Goal: Find specific page/section: Find specific page/section

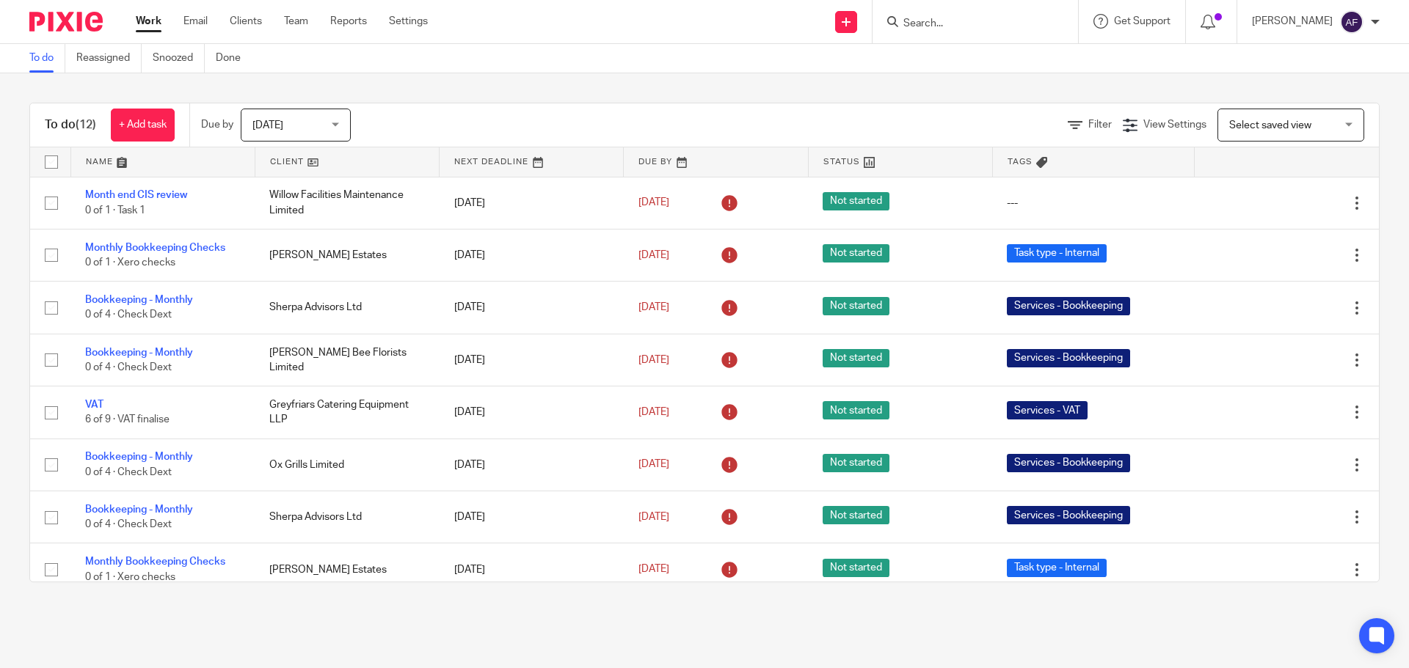
click at [1008, 20] on input "Search" at bounding box center [968, 24] width 132 height 13
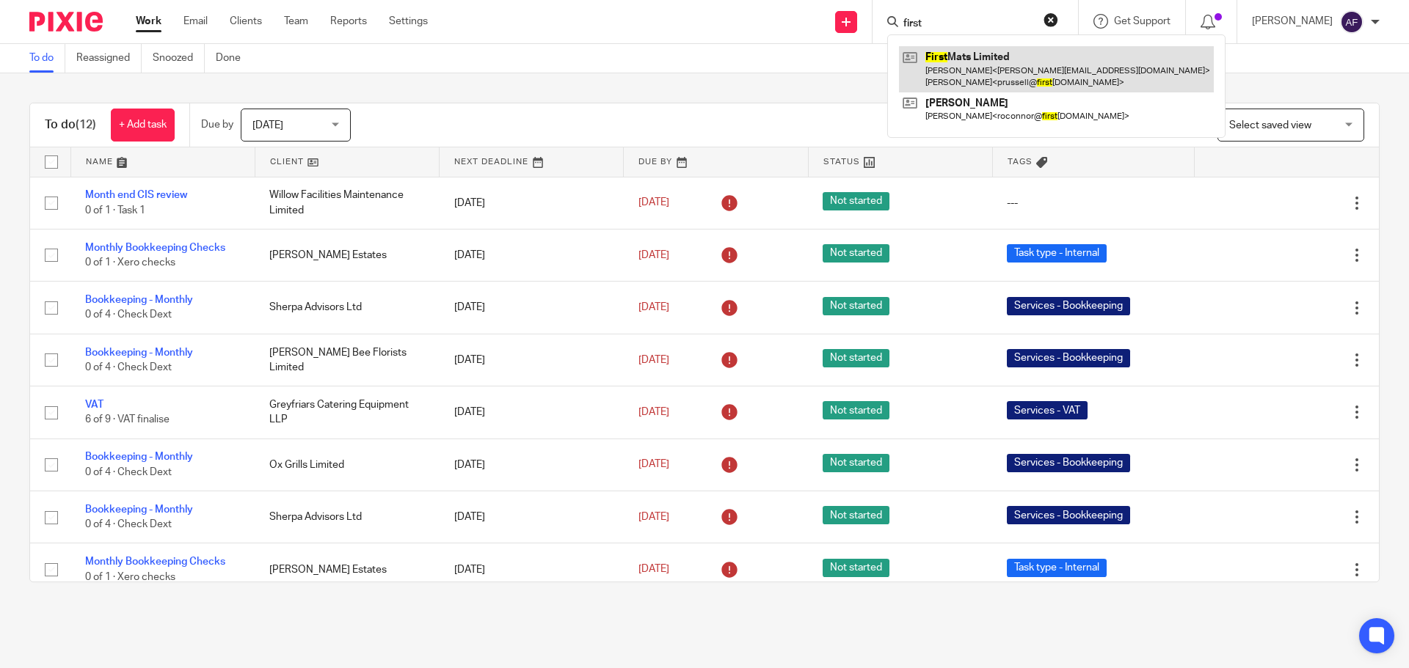
type input "first"
click at [1004, 71] on link at bounding box center [1056, 68] width 315 height 45
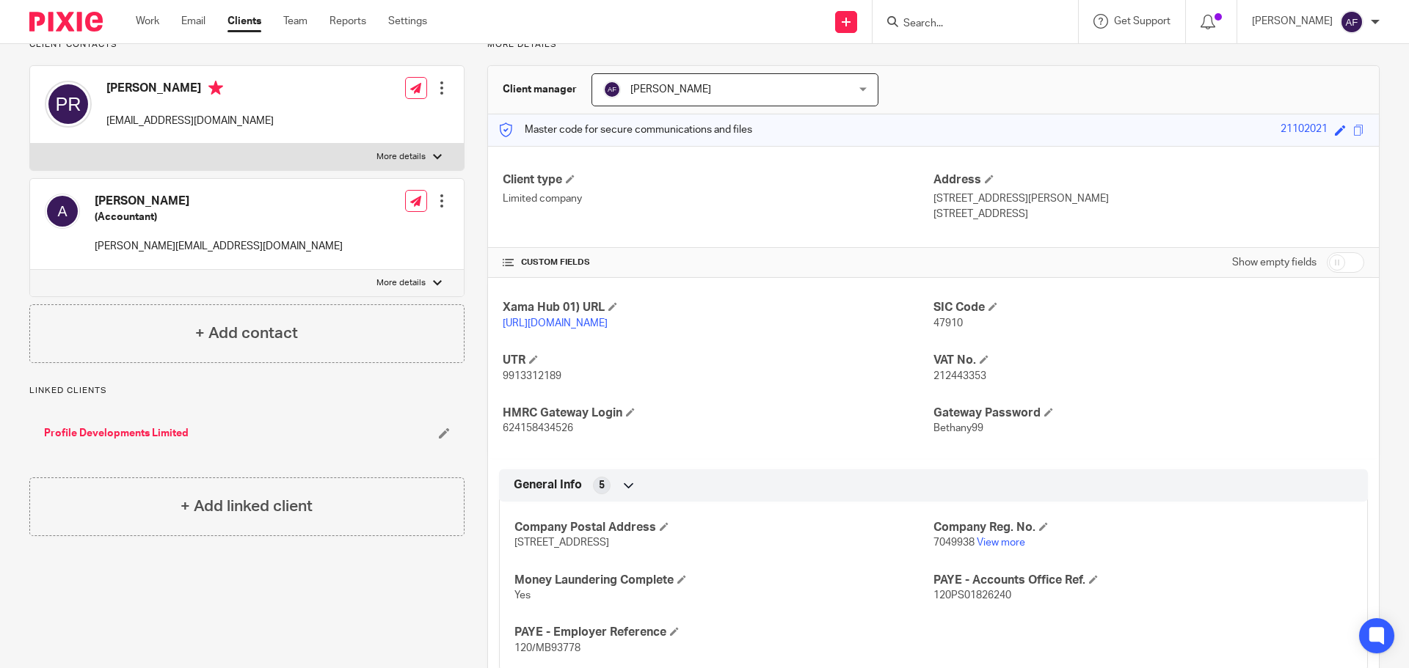
scroll to position [223, 0]
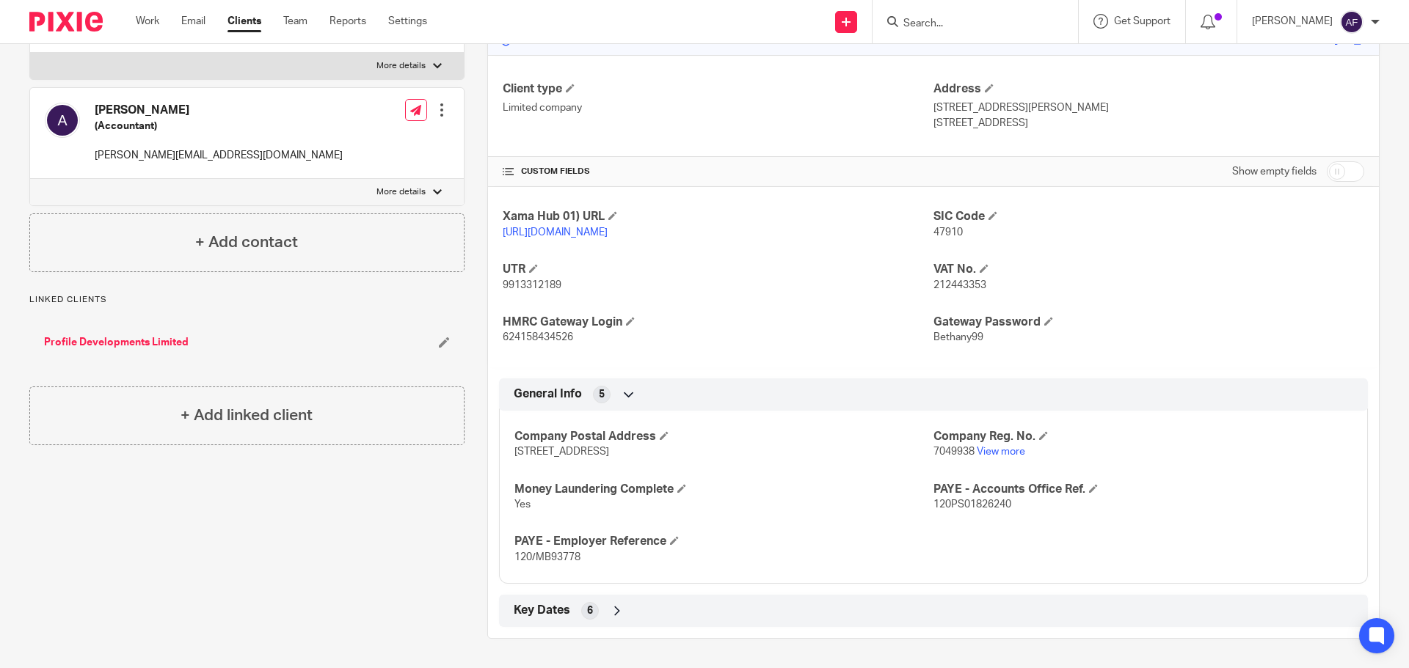
click at [570, 601] on div "Key Dates 6" at bounding box center [933, 611] width 847 height 25
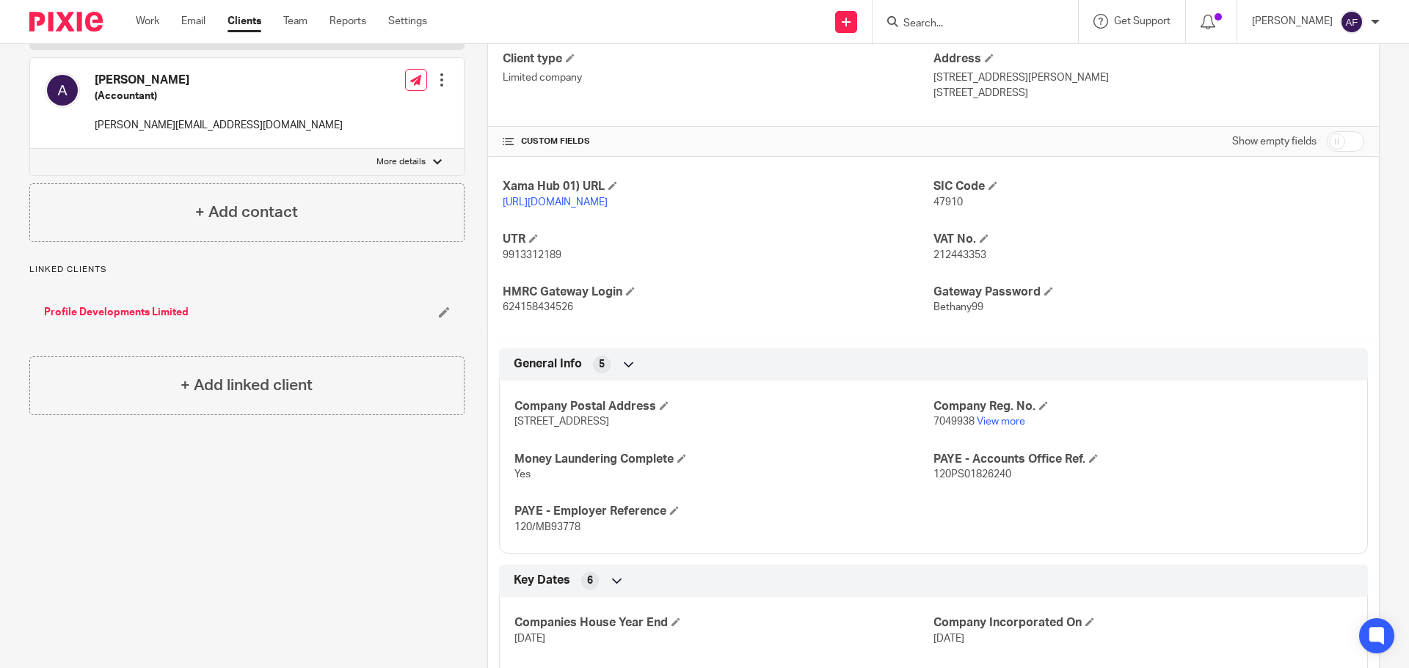
scroll to position [0, 0]
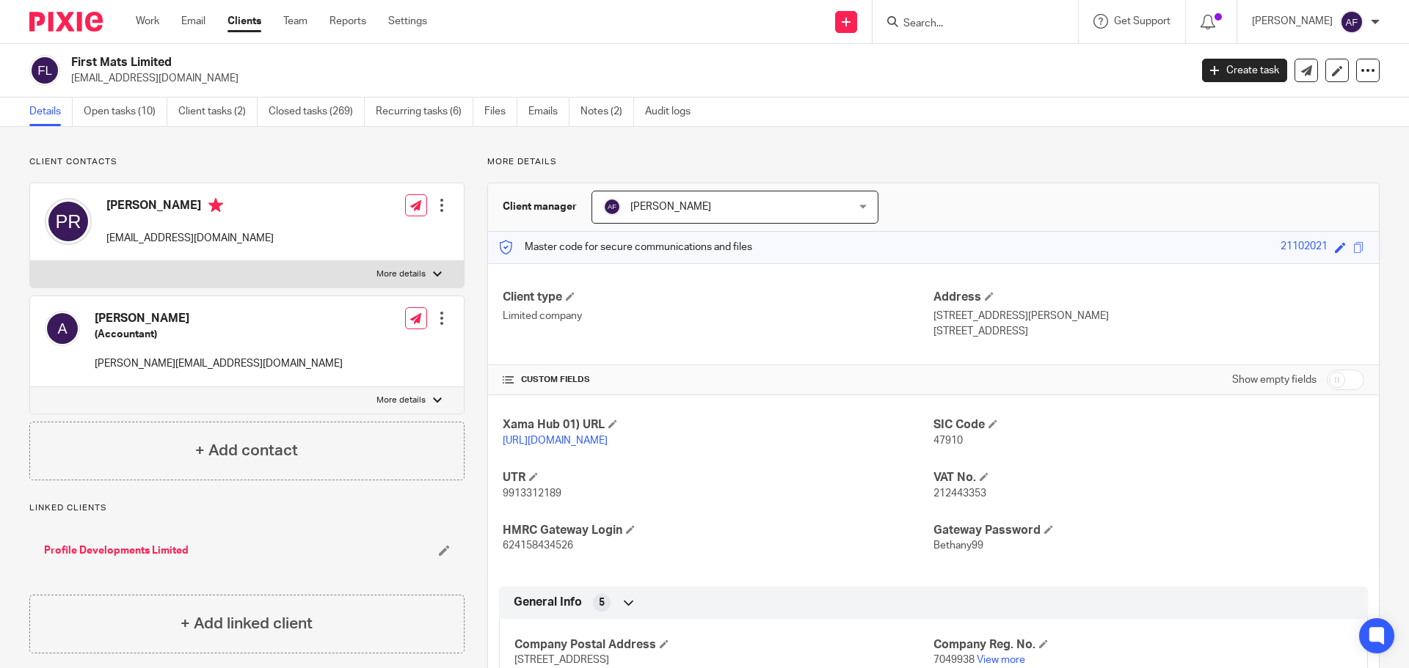
click at [1024, 26] on input "Search" at bounding box center [968, 24] width 132 height 13
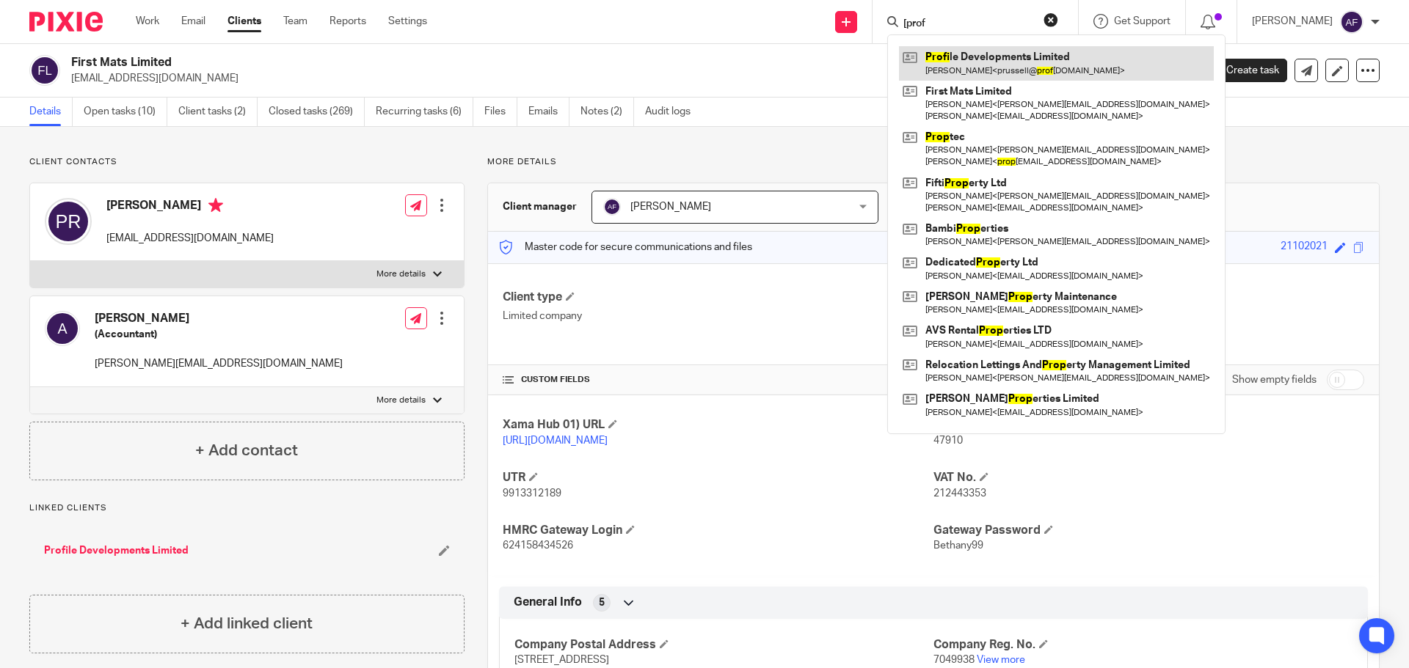
type input "[prof"
click at [1006, 71] on link at bounding box center [1056, 63] width 315 height 34
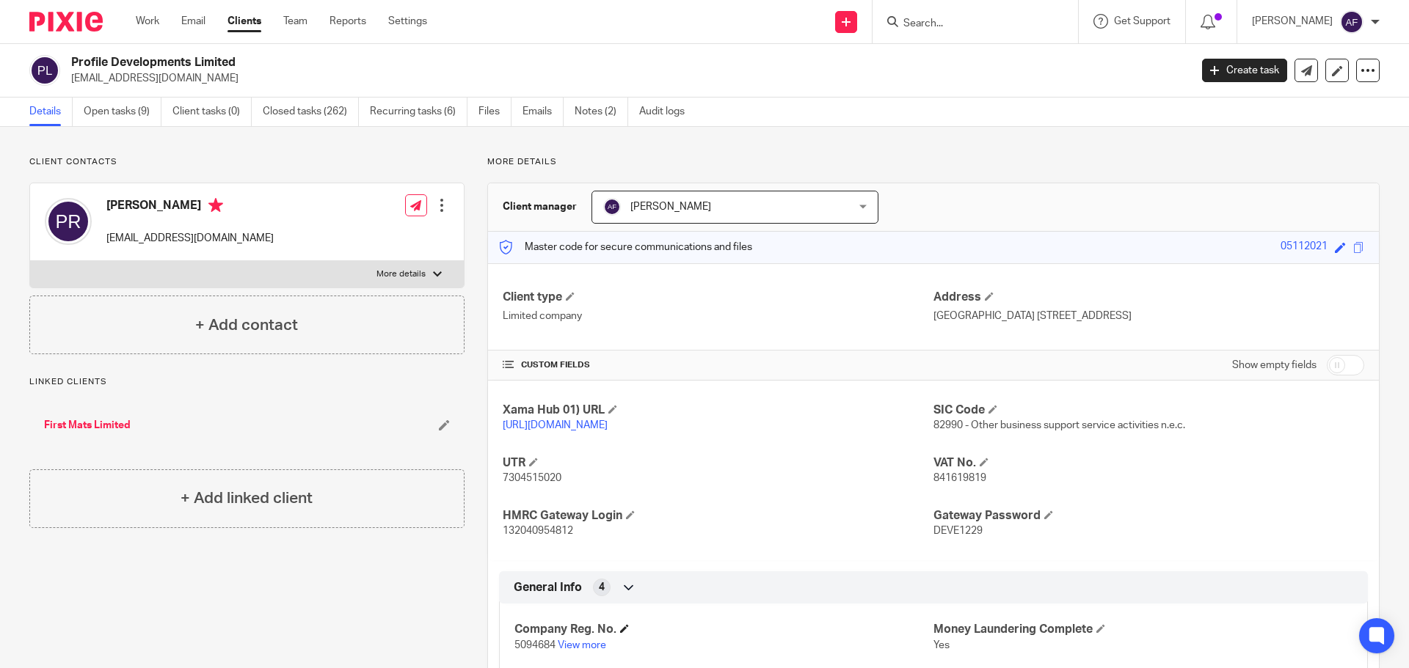
scroll to position [156, 0]
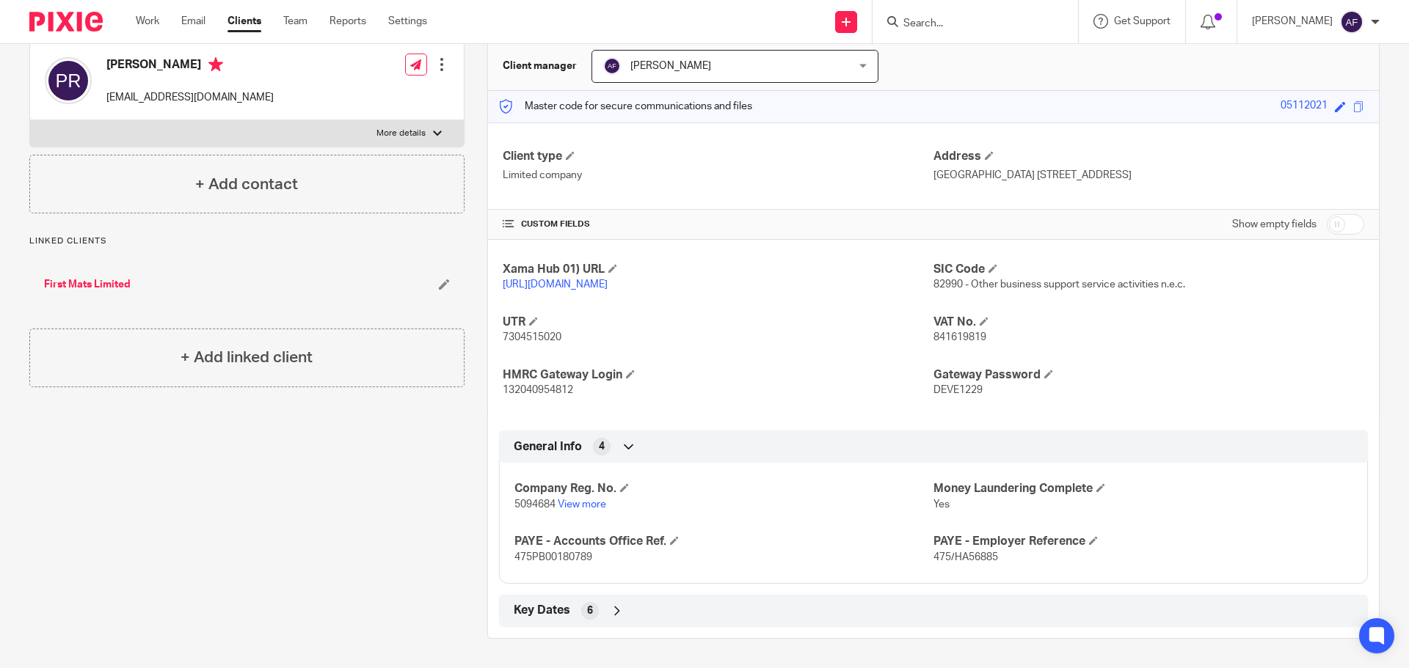
click at [550, 613] on span "Key Dates" at bounding box center [542, 610] width 56 height 15
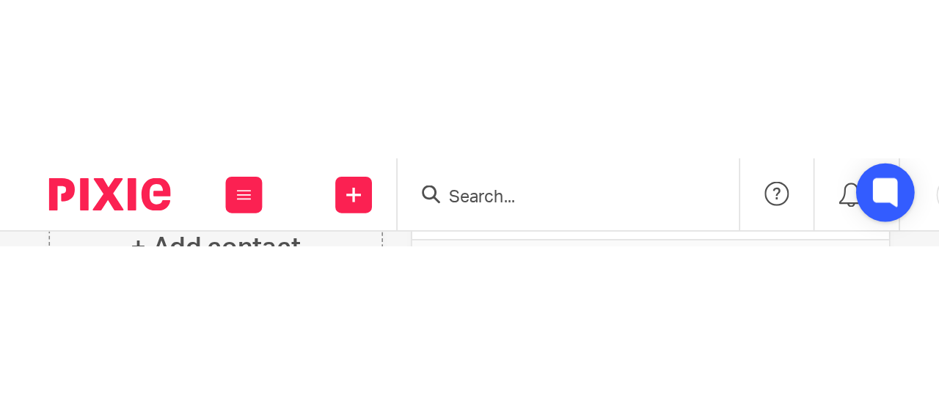
scroll to position [329, 0]
